Goal: Task Accomplishment & Management: Complete application form

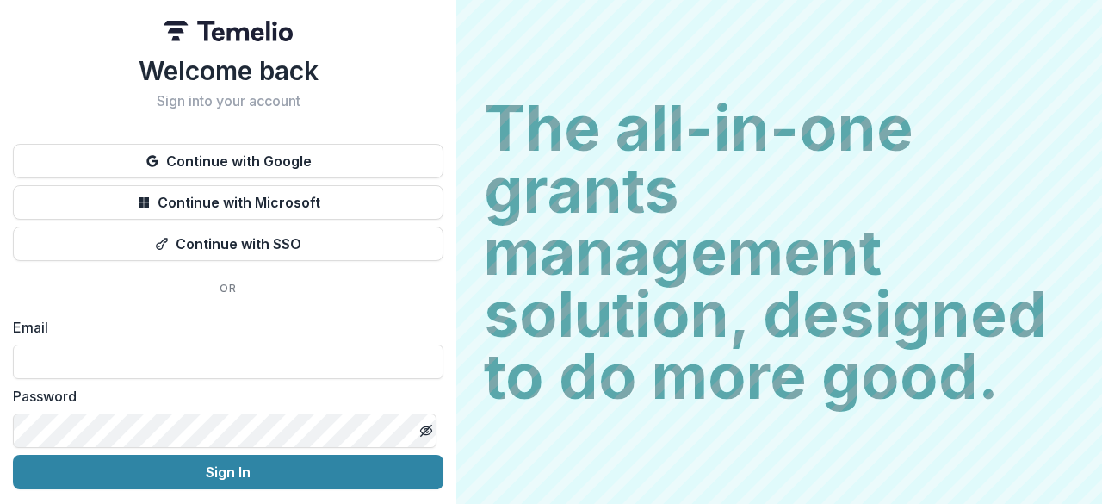
scroll to position [59, 0]
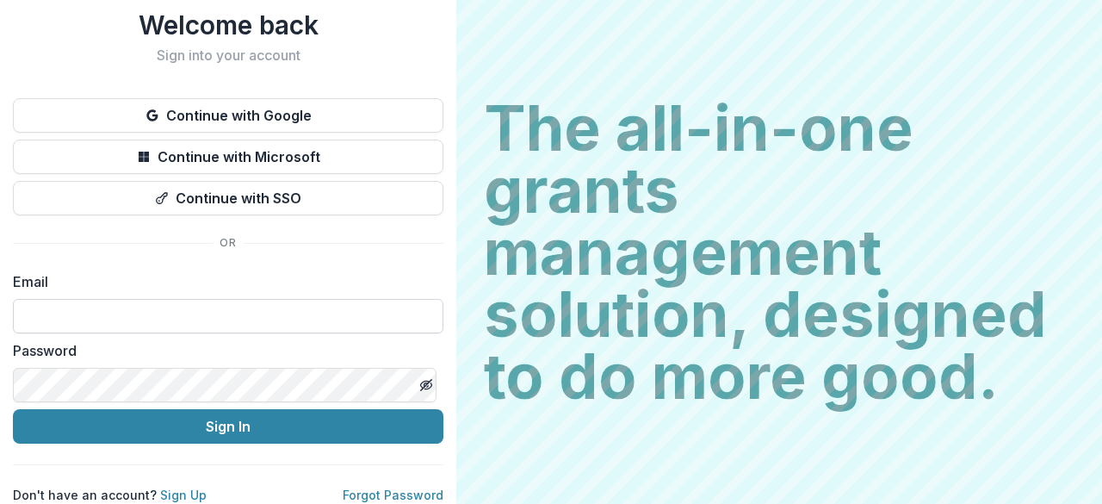
click at [246, 311] on input at bounding box center [228, 316] width 430 height 34
type input "**********"
click at [427, 371] on button "Toggle password visibility" at bounding box center [426, 385] width 28 height 28
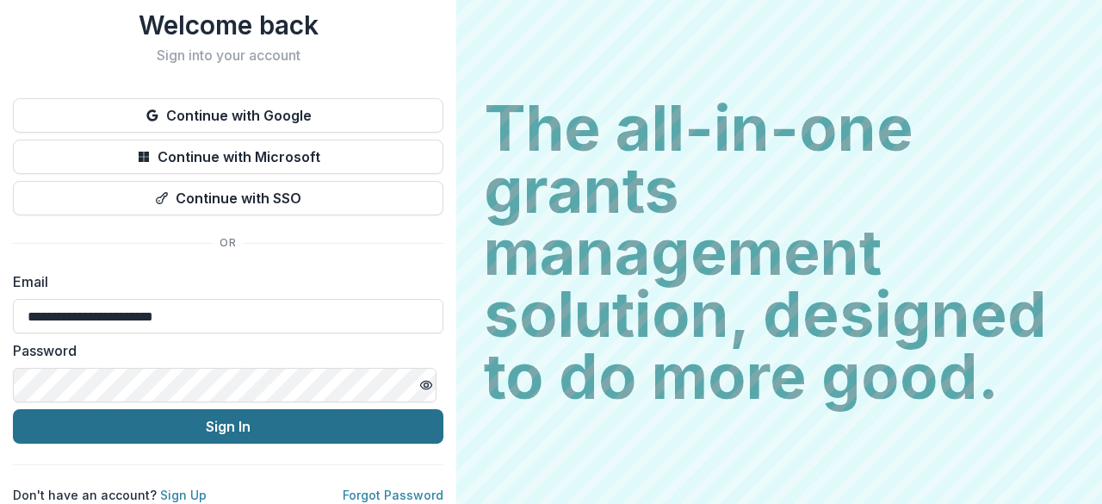
click at [243, 409] on button "Sign In" at bounding box center [228, 426] width 430 height 34
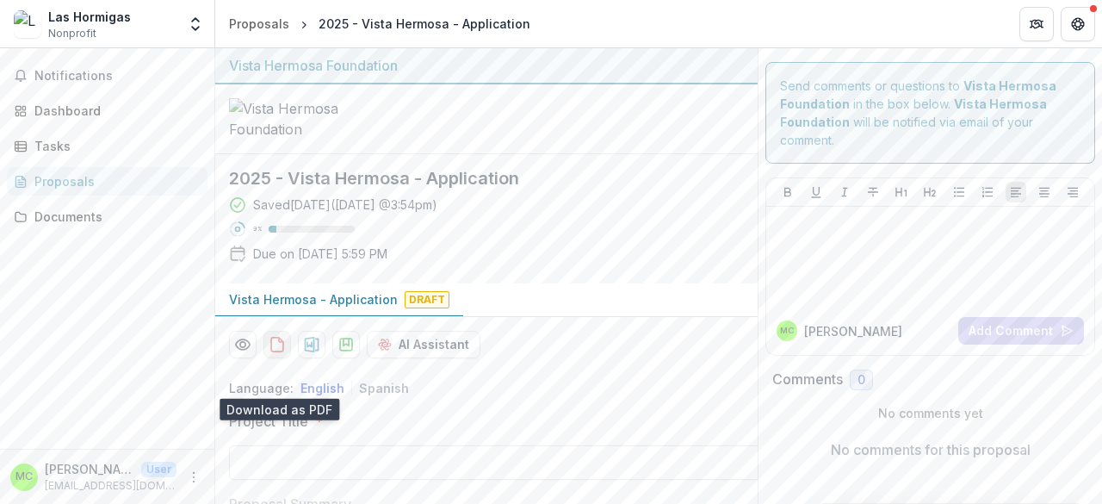
click at [281, 353] on icon "download-proposal" at bounding box center [277, 344] width 17 height 17
click at [312, 358] on button "download-proposal" at bounding box center [312, 345] width 28 height 28
click at [389, 308] on p "Vista Hermosa - Application" at bounding box center [313, 299] width 169 height 18
click at [411, 308] on span "Draft" at bounding box center [427, 299] width 45 height 17
click at [410, 308] on span "Draft" at bounding box center [427, 299] width 45 height 17
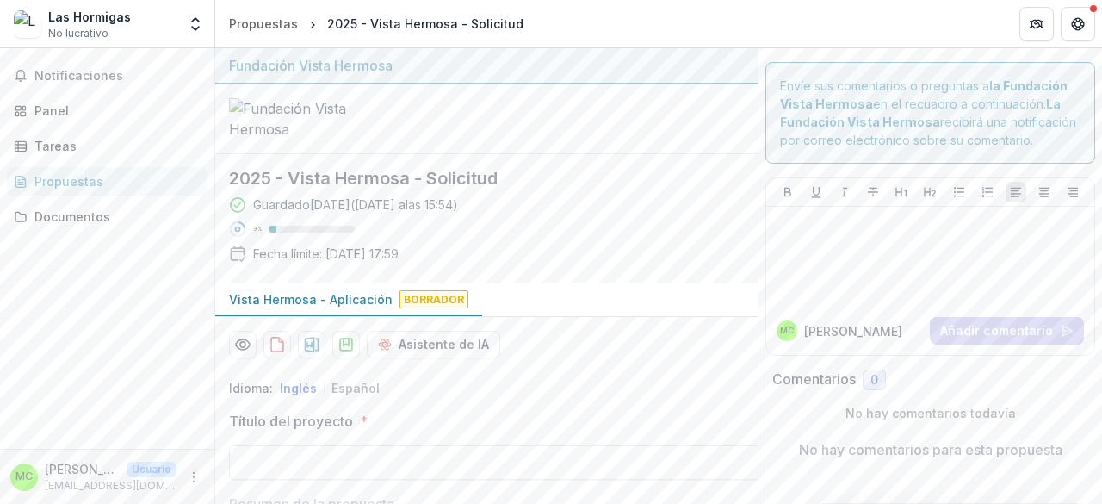
click at [608, 317] on div "Vista Hermosa - Aplicación Borrador" at bounding box center [486, 300] width 542 height 34
click at [420, 306] on font "Borrador" at bounding box center [434, 299] width 60 height 13
click at [350, 306] on font "Vista Hermosa - Aplicación" at bounding box center [311, 299] width 164 height 15
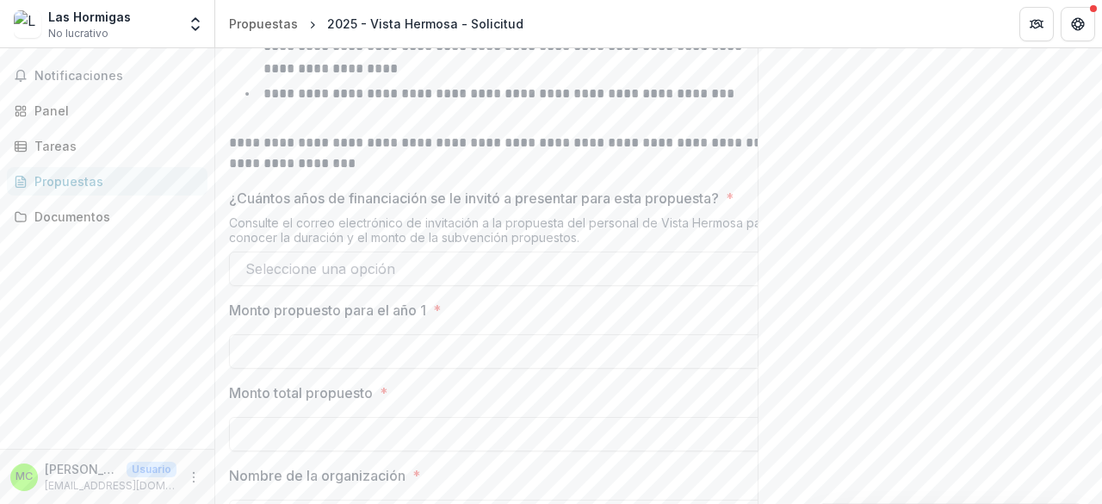
scroll to position [1061, 0]
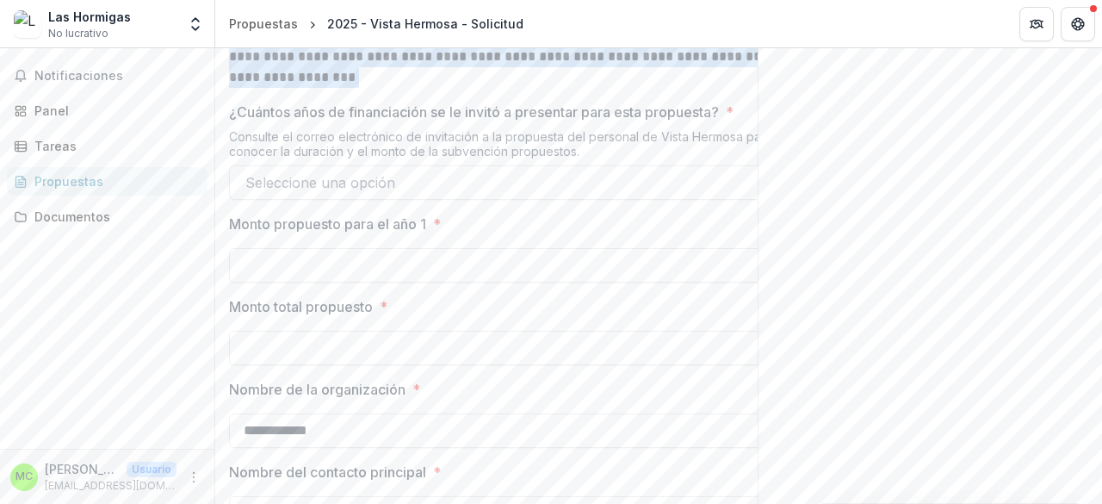
drag, startPoint x: 233, startPoint y: 90, endPoint x: 510, endPoint y: 116, distance: 277.6
click at [509, 88] on p "**********" at bounding box center [504, 66] width 551 height 41
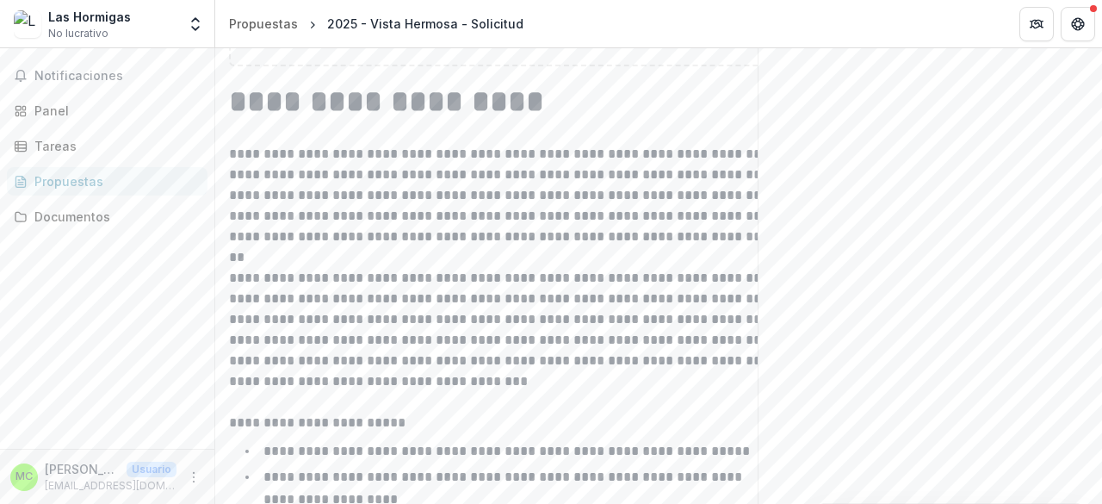
scroll to position [0, 0]
